Goal: Task Accomplishment & Management: Manage account settings

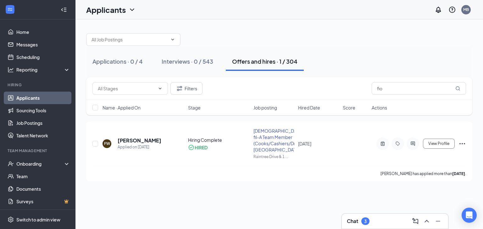
click at [359, 220] on div "Chat 3" at bounding box center [358, 222] width 23 height 8
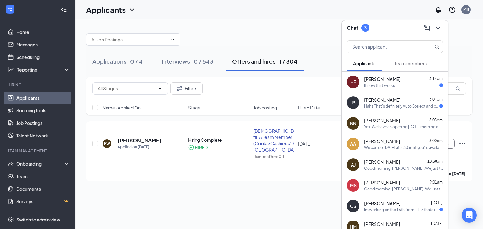
click at [407, 88] on div "[PERSON_NAME] 3:14pm If now that works" at bounding box center [395, 82] width 106 height 21
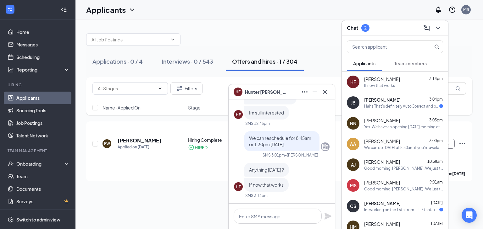
click at [377, 129] on div "Yes. We have an opening [DATE] morning at 8:30am or [DATE] at 9:30am." at bounding box center [403, 126] width 79 height 5
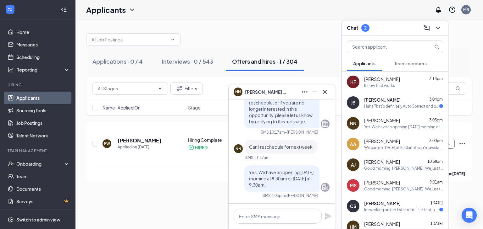
click at [373, 207] on div "Im working on the 16th from 11-7 thats in my shift are we or am i having a meet…" at bounding box center [401, 209] width 75 height 5
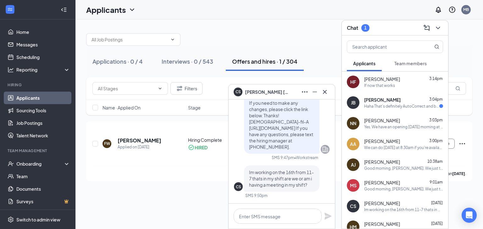
click at [388, 101] on span "[PERSON_NAME]" at bounding box center [382, 100] width 36 height 6
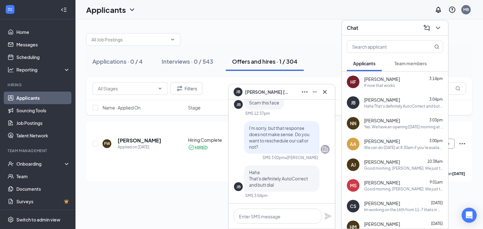
click at [367, 30] on div "Chat" at bounding box center [395, 28] width 96 height 10
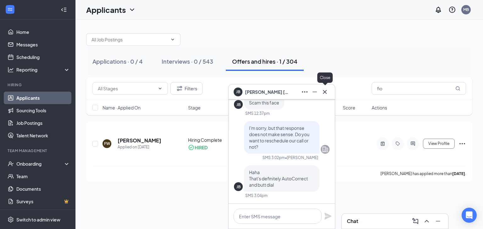
click at [326, 92] on icon "Cross" at bounding box center [325, 92] width 8 height 8
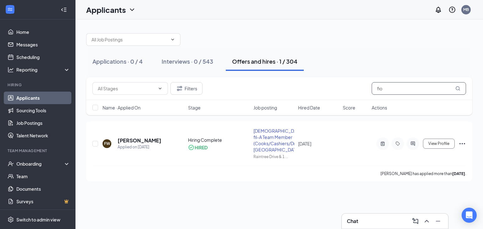
drag, startPoint x: 395, startPoint y: 86, endPoint x: 363, endPoint y: 90, distance: 32.0
click at [363, 90] on div "Filters fio" at bounding box center [278, 88] width 373 height 13
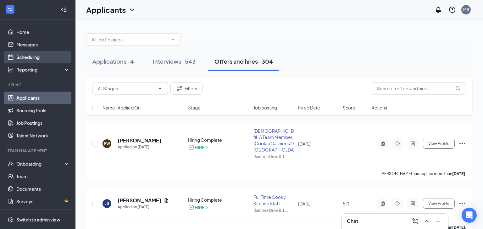
click at [55, 56] on link "Scheduling" at bounding box center [43, 57] width 54 height 13
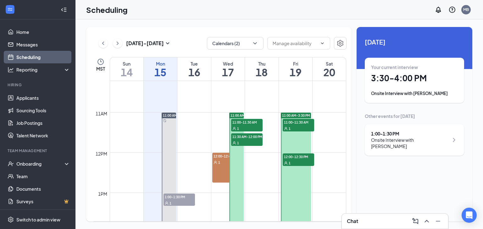
scroll to position [417, 0]
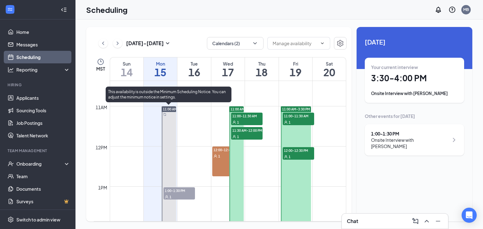
click at [177, 195] on div "1" at bounding box center [178, 197] width 31 height 6
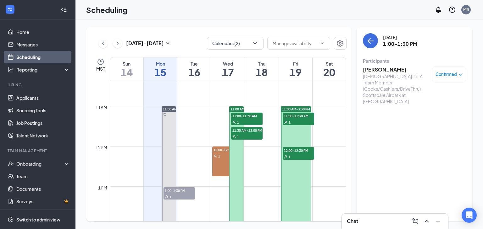
click at [375, 68] on h3 "[PERSON_NAME]" at bounding box center [396, 69] width 66 height 7
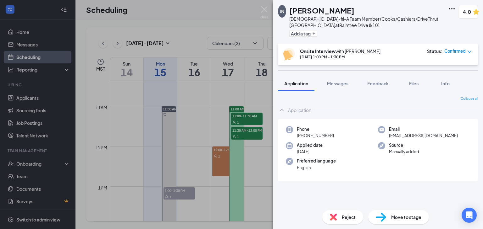
click at [375, 68] on div "[PERSON_NAME] [DEMOGRAPHIC_DATA]-fil-A Team Member (Cooks/Cashiers/DriveThru) […" at bounding box center [378, 114] width 210 height 229
click at [264, 5] on div "[PERSON_NAME] [DEMOGRAPHIC_DATA]-fil-A Team Member (Cooks/Cashiers/DriveThru) […" at bounding box center [241, 114] width 483 height 229
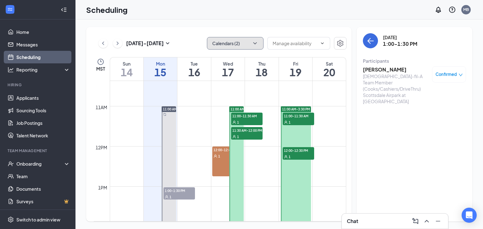
click at [259, 43] on button "Calendars (2)" at bounding box center [235, 43] width 57 height 13
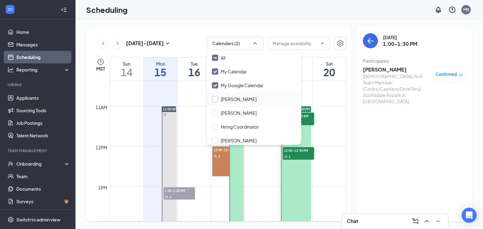
click at [213, 101] on input "[PERSON_NAME]" at bounding box center [234, 99] width 45 height 6
checkbox input "true"
click at [289, 19] on div "Scheduling MB" at bounding box center [278, 9] width 407 height 19
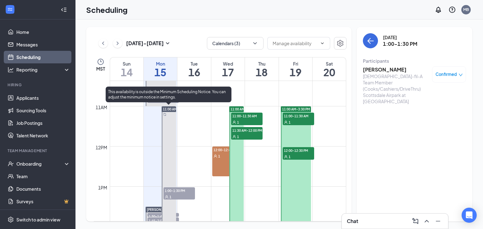
click at [168, 137] on div at bounding box center [169, 207] width 14 height 201
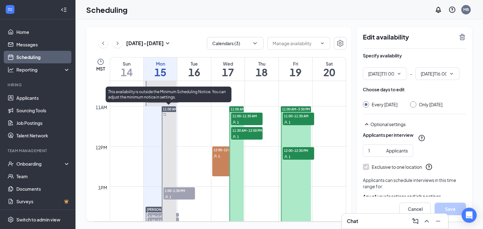
scroll to position [456, 0]
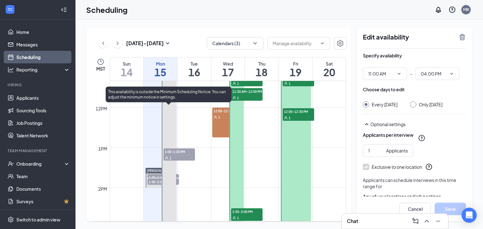
type input "11:00 AM"
type input "04:00 PM"
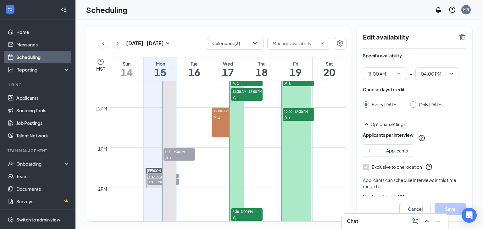
click at [154, 184] on span "1:45-2:00 PM" at bounding box center [162, 182] width 31 height 6
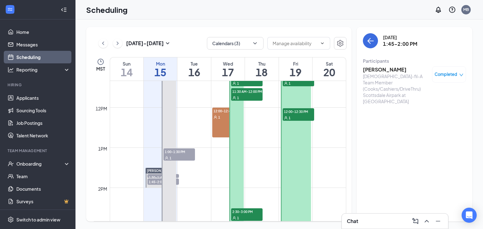
click at [154, 184] on span "1:45-2:00 PM" at bounding box center [162, 182] width 31 height 6
click at [152, 174] on span "1:30-1:45 PM" at bounding box center [162, 177] width 31 height 6
click at [152, 180] on span "1:45-2:00 PM" at bounding box center [162, 182] width 31 height 6
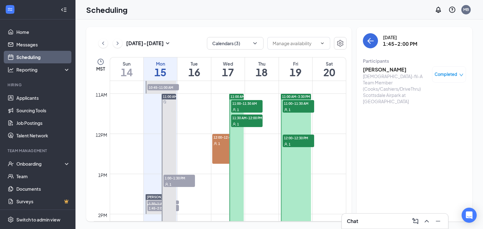
scroll to position [432, 0]
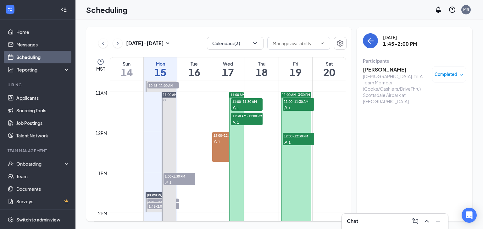
click at [375, 70] on h3 "[PERSON_NAME]" at bounding box center [396, 69] width 66 height 7
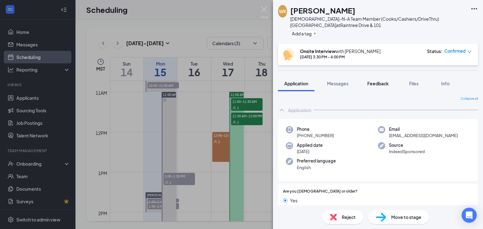
click at [384, 87] on button "Feedback" at bounding box center [378, 84] width 34 height 16
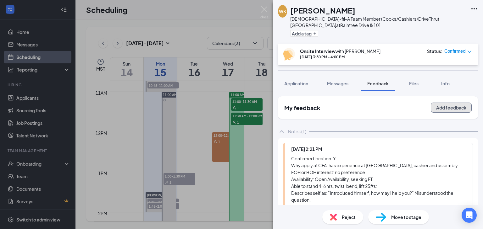
click at [438, 108] on button "Add feedback" at bounding box center [451, 108] width 41 height 10
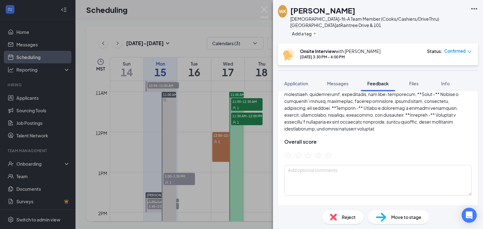
scroll to position [96, 0]
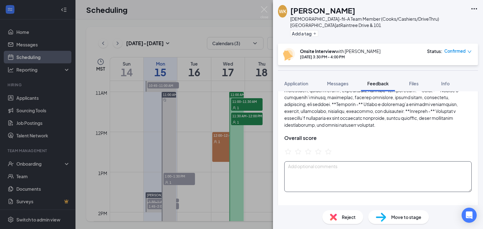
click at [292, 182] on textarea at bounding box center [377, 177] width 187 height 31
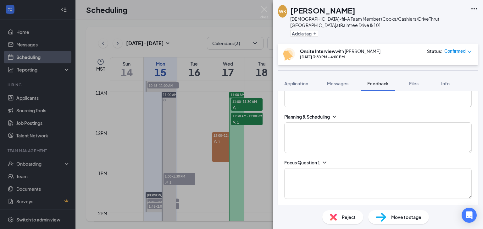
scroll to position [331, 0]
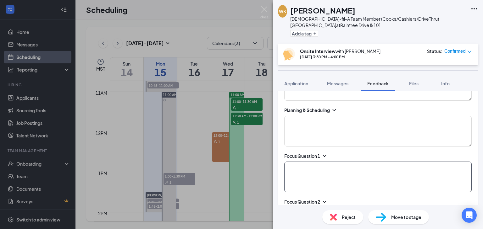
type textarea "Full time BOH 7am- open. [DATE] Open availability."
click at [331, 182] on textarea at bounding box center [377, 177] width 187 height 31
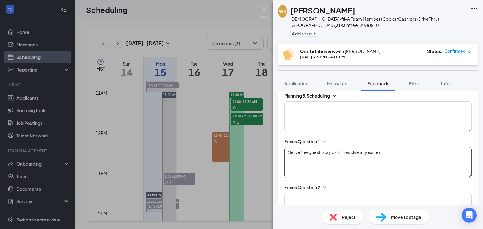
scroll to position [347, 0]
type textarea "Serve the guest, stay calm, resolve any issues."
click at [326, 185] on icon "ChevronDown" at bounding box center [324, 186] width 6 height 6
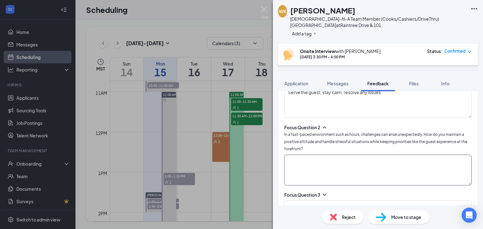
scroll to position [406, 0]
click at [295, 173] on textarea at bounding box center [377, 170] width 187 height 31
type textarea "l"
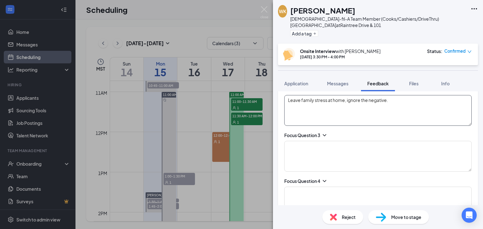
scroll to position [466, 0]
type textarea "Leave family stress at home, ignore the negative."
click at [325, 132] on icon "ChevronDown" at bounding box center [324, 134] width 6 height 6
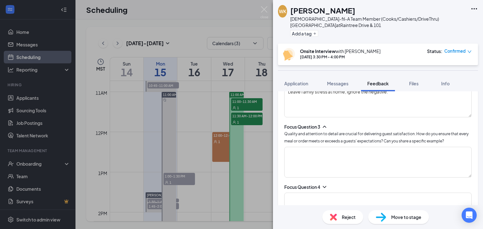
scroll to position [475, 0]
click at [295, 157] on textarea at bounding box center [377, 161] width 187 height 31
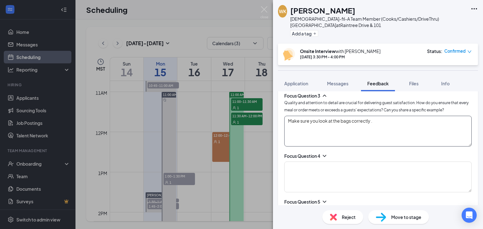
scroll to position [507, 0]
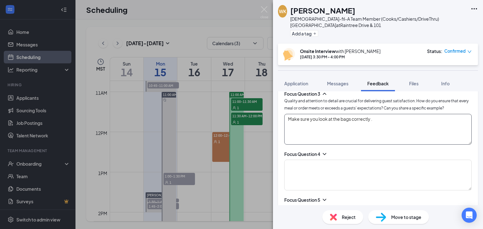
type textarea "Make sure you look at the bags correctly ."
click at [328, 152] on icon "ChevronDown" at bounding box center [324, 154] width 6 height 6
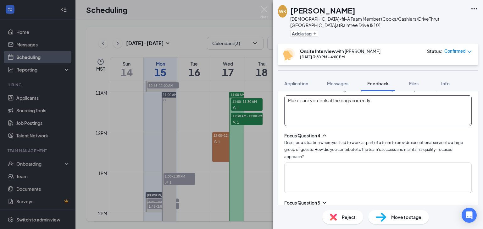
scroll to position [533, 0]
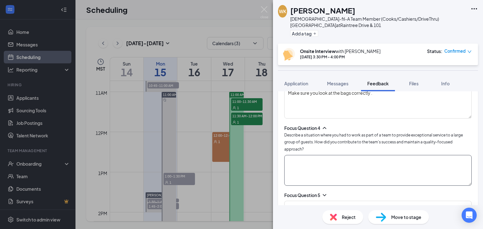
click at [298, 164] on textarea at bounding box center [377, 170] width 187 height 31
type textarea "N"
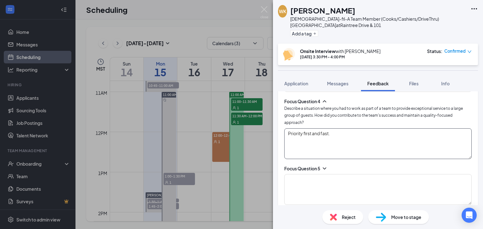
scroll to position [565, 0]
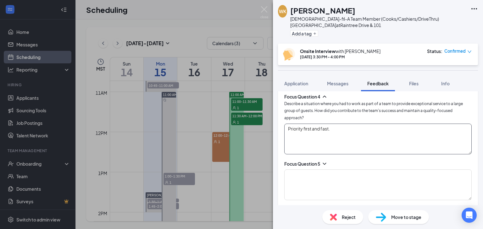
type textarea "Priority first and fast."
click at [328, 161] on icon "ChevronDown" at bounding box center [324, 164] width 6 height 6
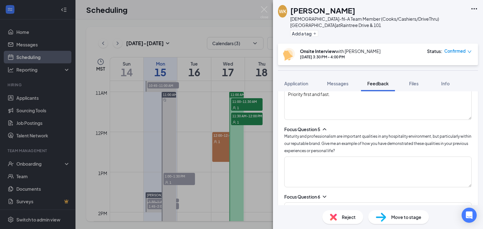
scroll to position [605, 0]
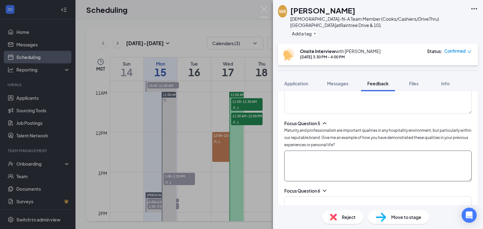
click at [302, 158] on textarea at bounding box center [377, 166] width 187 height 31
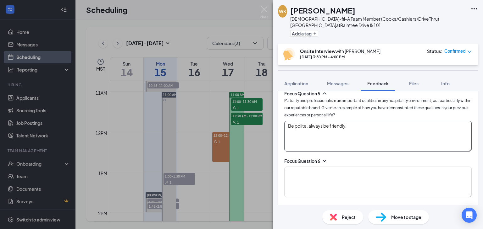
scroll to position [635, 0]
type textarea "Be polite, always be friendly."
click at [323, 158] on icon "ChevronDown" at bounding box center [324, 161] width 6 height 6
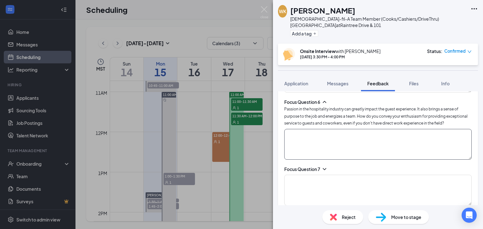
scroll to position [695, 0]
click at [313, 136] on textarea at bounding box center [377, 143] width 187 height 31
type textarea "N/A"
click at [317, 174] on textarea at bounding box center [377, 189] width 187 height 31
click at [324, 165] on icon "ChevronDown" at bounding box center [324, 168] width 6 height 6
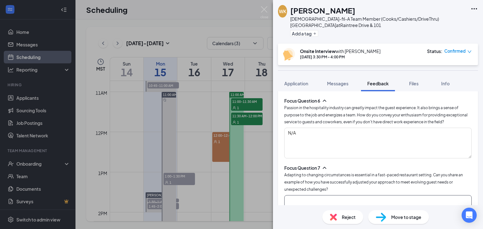
click at [301, 196] on textarea at bounding box center [377, 211] width 187 height 31
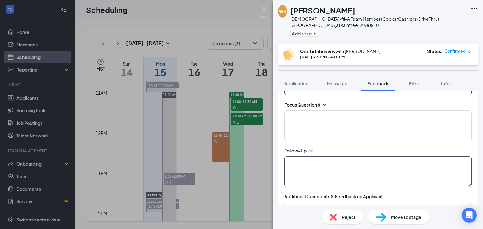
scroll to position [830, 0]
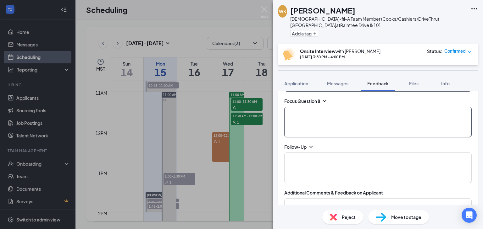
type textarea "N/A"
click at [315, 107] on textarea at bounding box center [377, 122] width 187 height 31
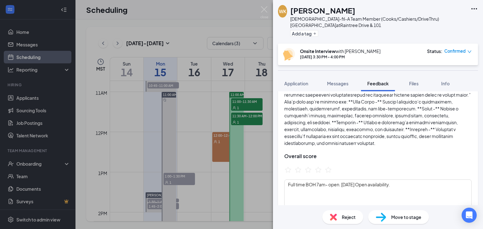
scroll to position [90, 0]
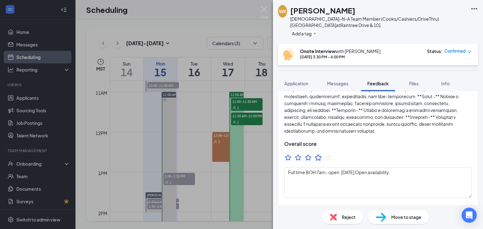
type textarea "Life is a journey of learning. Always be open minded."
click at [316, 161] on icon "StarBorder" at bounding box center [318, 158] width 8 height 8
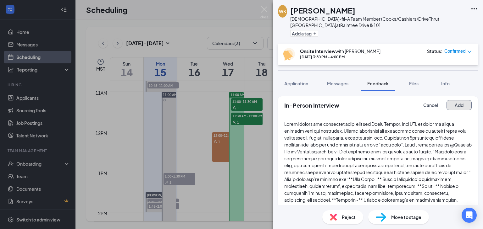
click at [459, 105] on button "Add" at bounding box center [458, 105] width 25 height 10
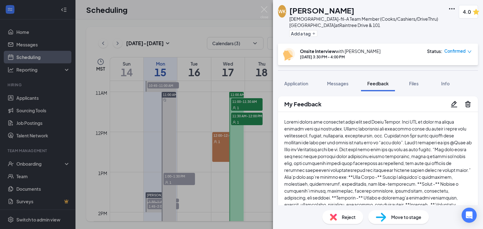
click at [467, 53] on icon "down" at bounding box center [469, 52] width 4 height 4
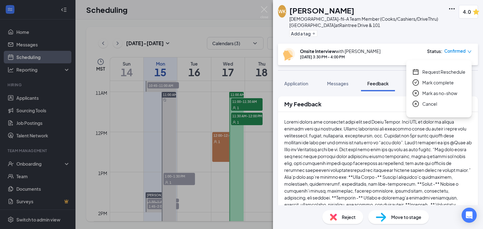
click at [442, 82] on span "Mark complete" at bounding box center [437, 82] width 31 height 7
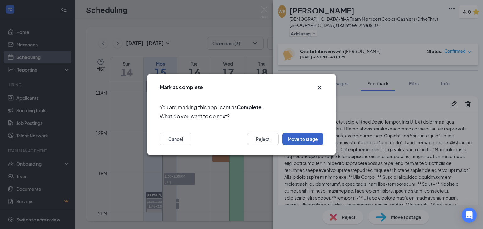
click at [316, 133] on button "Move to stage" at bounding box center [302, 139] width 41 height 13
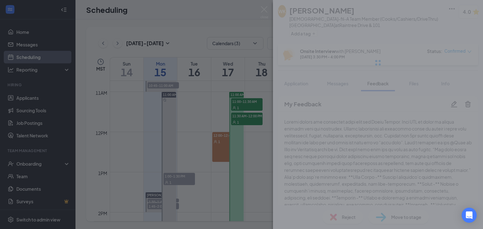
type input "TBD Completed Interview Process (next stage)"
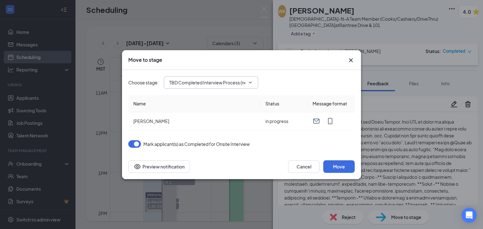
click at [250, 81] on icon "ChevronDown" at bounding box center [250, 82] width 5 height 5
click at [250, 83] on icon "ChevronDown" at bounding box center [250, 82] width 5 height 5
click at [250, 84] on icon "ChevronDown" at bounding box center [250, 82] width 5 height 5
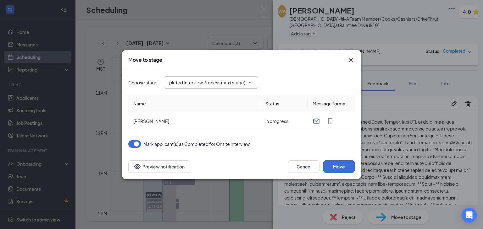
scroll to position [0, 0]
click at [250, 84] on icon "ChevronDown" at bounding box center [250, 82] width 5 height 5
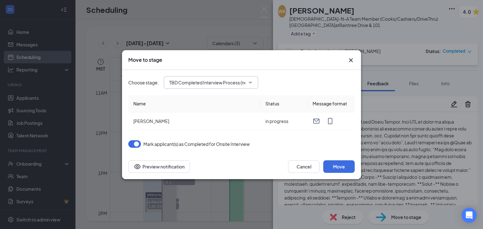
click at [251, 84] on icon "ChevronDown" at bounding box center [250, 82] width 5 height 5
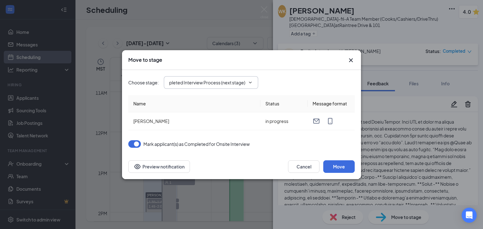
scroll to position [0, 0]
click at [251, 84] on icon "ChevronDown" at bounding box center [250, 82] width 5 height 5
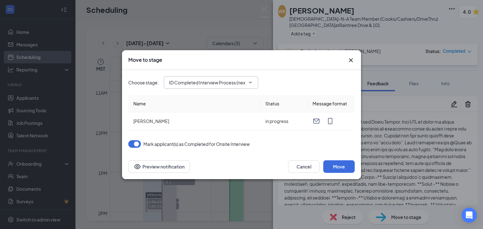
click at [251, 84] on icon "ChevronDown" at bounding box center [250, 82] width 5 height 5
click at [250, 80] on icon "ChevronDown" at bounding box center [250, 82] width 5 height 5
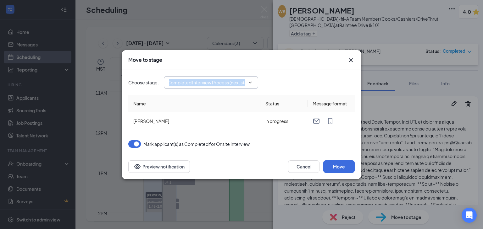
drag, startPoint x: 250, startPoint y: 80, endPoint x: 229, endPoint y: 77, distance: 21.6
click at [229, 77] on span "TBD Completed Interview Process (next stage)" at bounding box center [211, 82] width 94 height 13
click at [228, 83] on input "TBD Completed Interview Process (next stage)" at bounding box center [207, 82] width 76 height 7
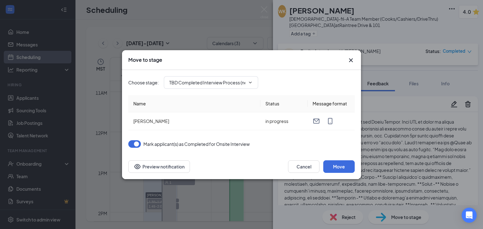
click at [352, 60] on icon "Cross" at bounding box center [351, 61] width 8 height 8
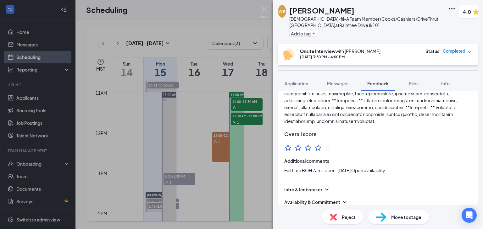
scroll to position [101, 0]
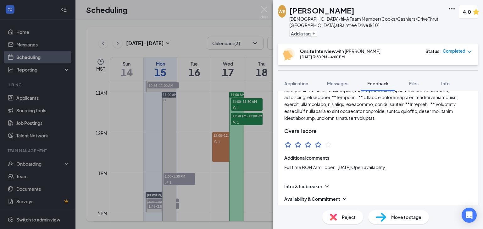
click at [305, 147] on icon "StarBorder" at bounding box center [308, 145] width 8 height 8
click at [305, 146] on icon "StarBorder" at bounding box center [308, 145] width 8 height 8
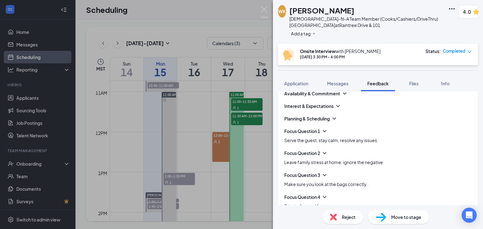
scroll to position [496, 0]
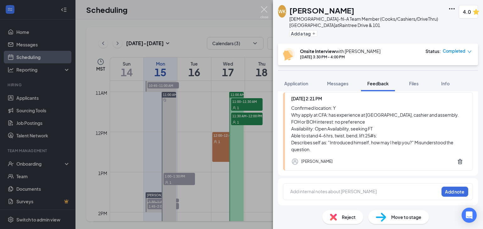
click at [266, 8] on img at bounding box center [264, 12] width 8 height 12
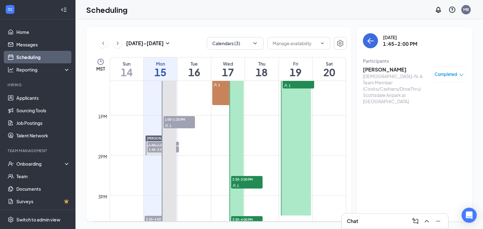
scroll to position [488, 0]
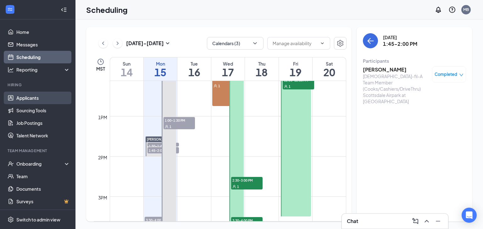
click at [64, 100] on link "Applicants" at bounding box center [43, 98] width 54 height 13
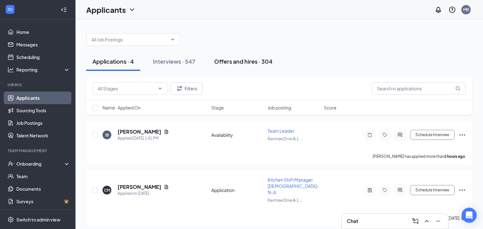
click at [225, 63] on div "Offers and hires · 304" at bounding box center [243, 62] width 58 height 8
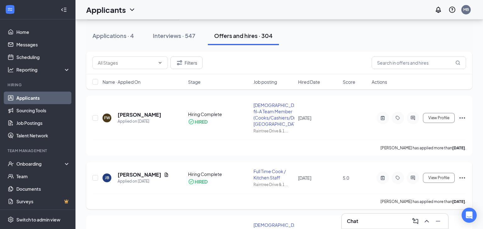
scroll to position [26, 0]
click at [43, 164] on div "Onboarding" at bounding box center [40, 164] width 48 height 6
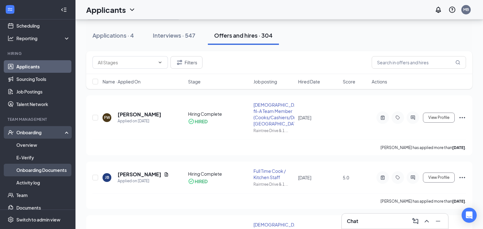
scroll to position [33, 0]
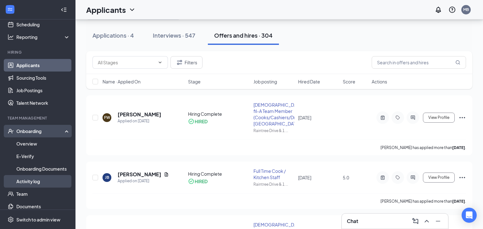
click at [49, 183] on link "Activity log" at bounding box center [43, 181] width 54 height 13
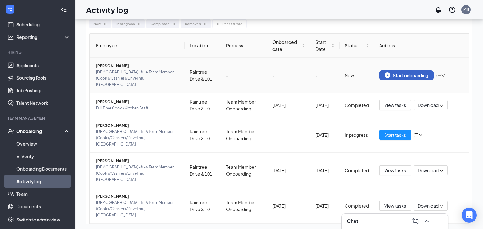
click at [425, 70] on button "Start onboarding" at bounding box center [406, 75] width 54 height 10
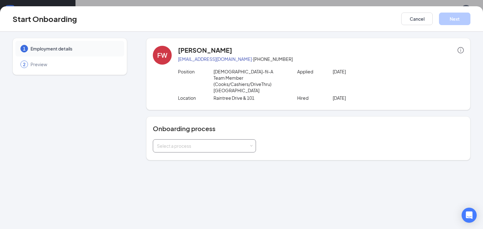
click at [227, 143] on div "Select a process" at bounding box center [203, 146] width 92 height 6
click at [211, 154] on li "Team Member Onboarding" at bounding box center [203, 153] width 103 height 11
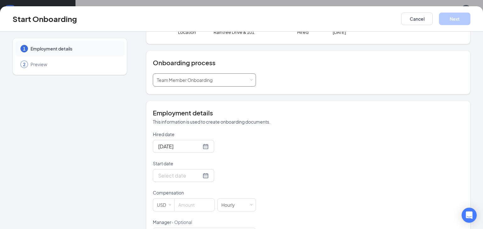
scroll to position [69, 0]
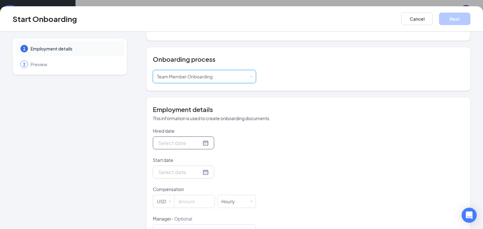
click at [205, 139] on div at bounding box center [183, 143] width 51 height 8
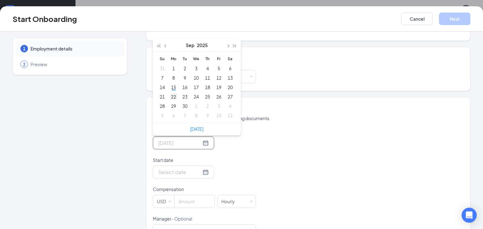
type input "[DATE]"
click at [173, 84] on div "15" at bounding box center [174, 88] width 8 height 8
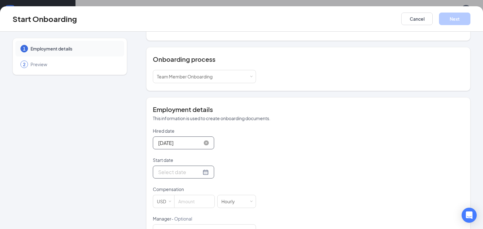
click at [207, 168] on div at bounding box center [183, 172] width 51 height 8
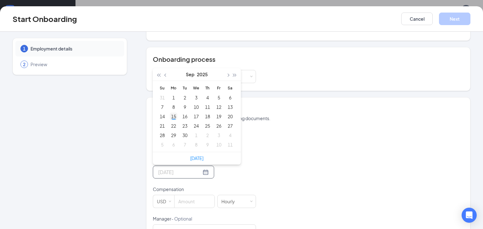
type input "[DATE]"
click at [173, 113] on div "15" at bounding box center [174, 117] width 8 height 8
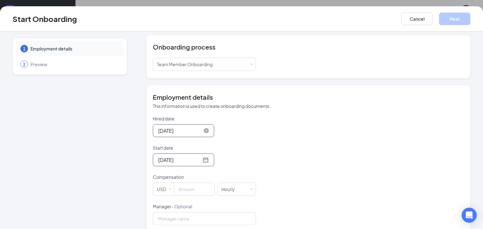
scroll to position [83, 0]
click at [186, 182] on input at bounding box center [194, 188] width 40 height 13
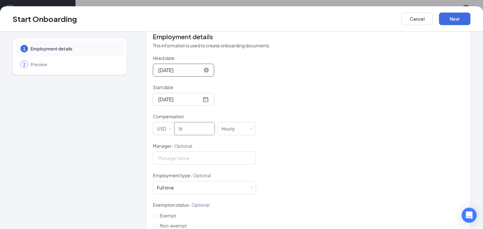
scroll to position [147, 0]
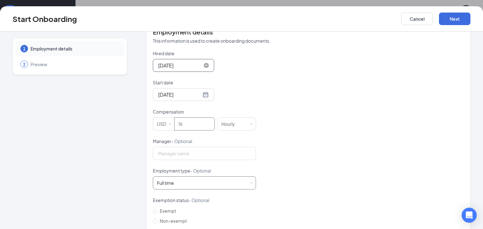
type input "16"
click at [206, 177] on div "Full time Works 30+ hours per week and is reasonably expected to work" at bounding box center [204, 183] width 95 height 13
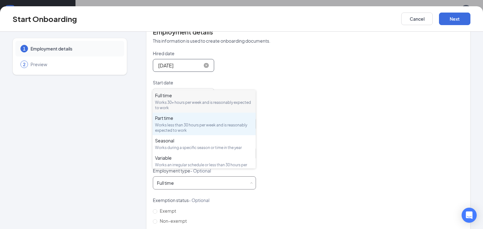
click at [187, 123] on div "Works less than 30 hours per week and is reasonably expected to work" at bounding box center [204, 128] width 98 height 11
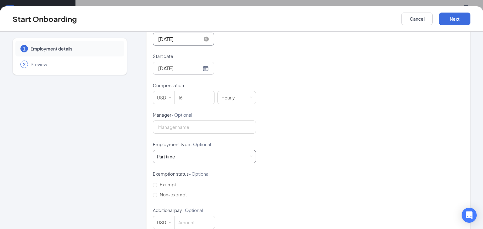
scroll to position [181, 0]
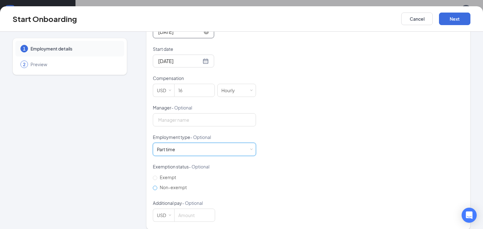
click at [157, 186] on input "Non-exempt" at bounding box center [155, 188] width 4 height 4
radio input "true"
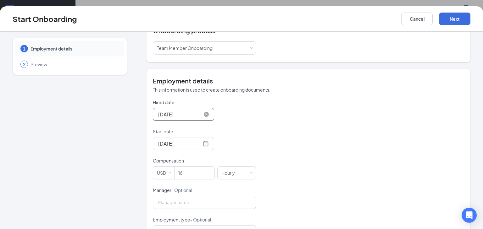
scroll to position [86, 0]
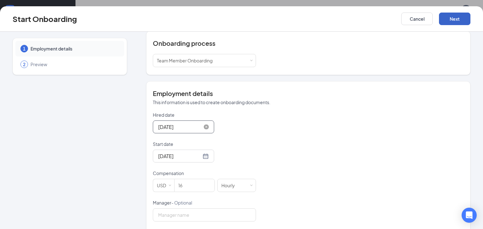
click at [453, 22] on button "Next" at bounding box center [454, 19] width 31 height 13
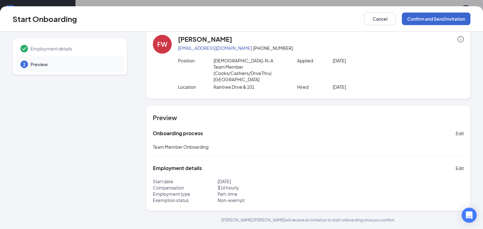
scroll to position [4, 0]
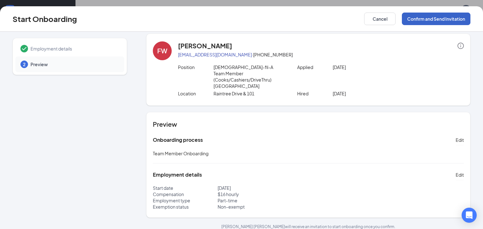
click at [425, 20] on button "Confirm and Send Invitation" at bounding box center [436, 19] width 69 height 13
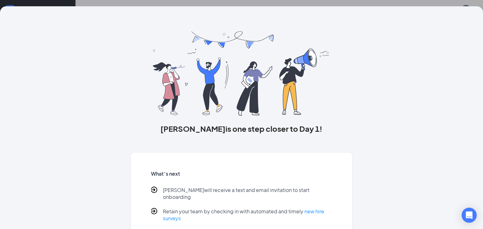
scroll to position [29, 0]
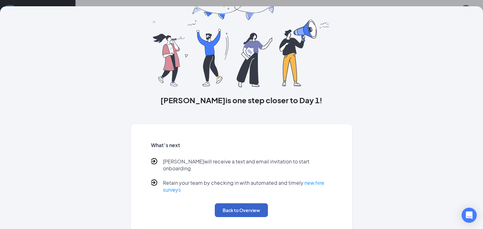
click at [251, 206] on button "Back to Overview" at bounding box center [241, 211] width 53 height 14
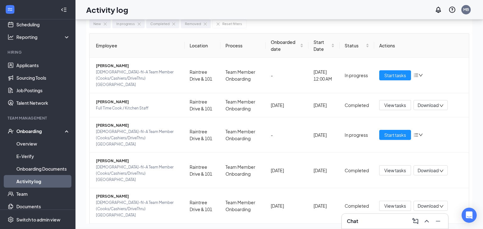
scroll to position [0, 0]
click at [320, 168] on div "[DATE] 12:00 AM" at bounding box center [311, 171] width 33 height 10
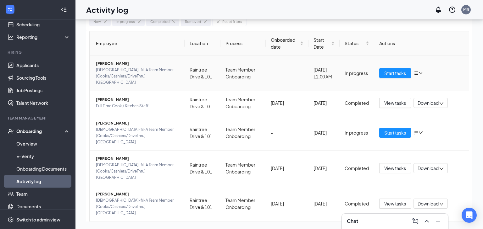
click at [295, 61] on td "-" at bounding box center [287, 74] width 43 height 36
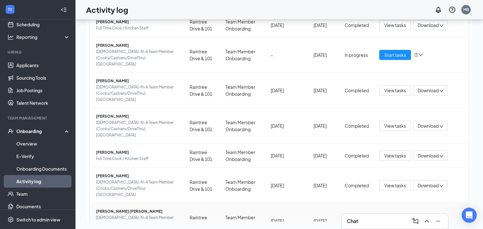
scroll to position [78, 0]
click at [42, 68] on link "Applicants" at bounding box center [43, 65] width 54 height 13
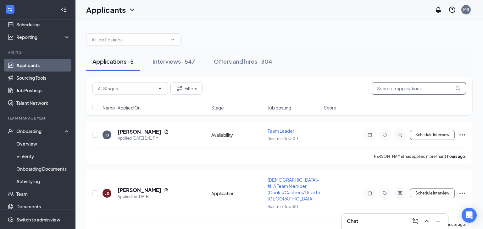
click at [392, 82] on input "text" at bounding box center [419, 88] width 94 height 13
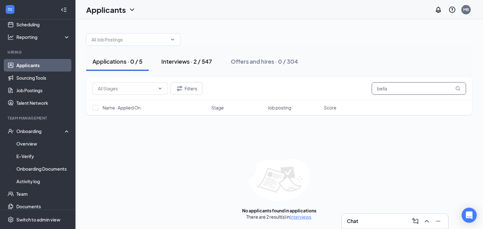
type input "bella"
click at [179, 56] on button "Interviews · 2 / 547" at bounding box center [186, 61] width 63 height 19
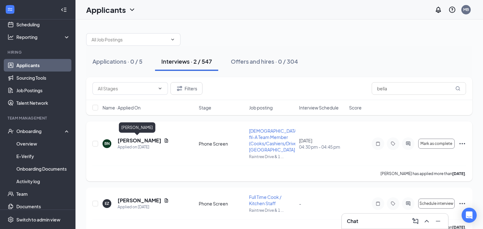
click at [128, 138] on h5 "[PERSON_NAME]" at bounding box center [140, 140] width 44 height 7
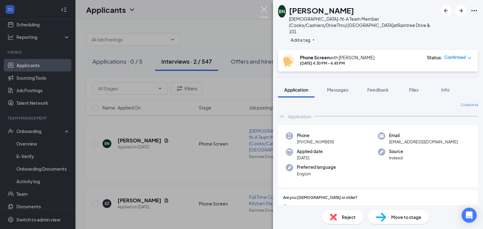
click at [265, 10] on img at bounding box center [264, 12] width 8 height 12
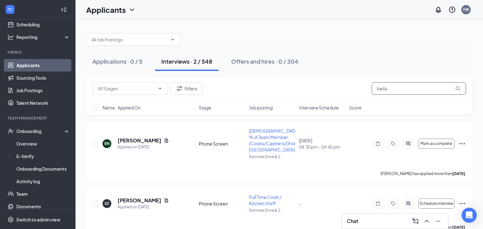
drag, startPoint x: 402, startPoint y: 88, endPoint x: 378, endPoint y: 91, distance: 24.5
click at [378, 91] on input "bella" at bounding box center [419, 88] width 94 height 13
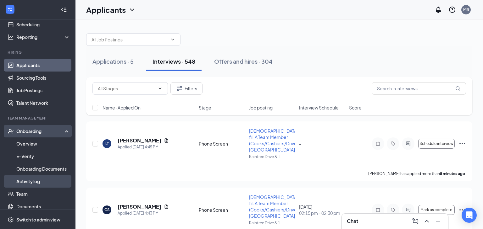
click at [30, 179] on link "Activity log" at bounding box center [43, 181] width 54 height 13
